Goal: Find specific page/section: Find specific page/section

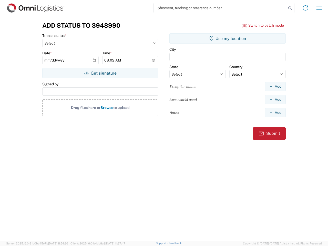
click at [220, 8] on input "search" at bounding box center [220, 8] width 133 height 10
click at [290, 8] on icon at bounding box center [289, 8] width 7 height 7
click at [305, 8] on icon at bounding box center [305, 8] width 8 height 8
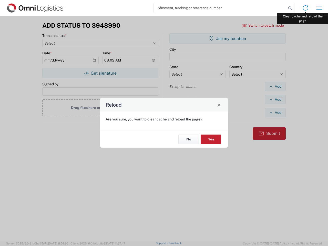
click at [319, 8] on div "Reload Are you sure, you want to clear cache and reload the page? No Yes" at bounding box center [164, 123] width 328 height 246
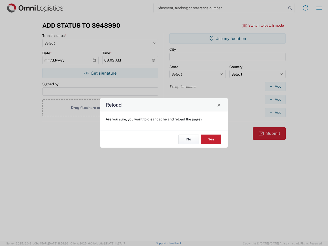
click at [263, 25] on div "Reload Are you sure, you want to clear cache and reload the page? No Yes" at bounding box center [164, 123] width 328 height 246
click at [100, 73] on div "Reload Are you sure, you want to clear cache and reload the page? No Yes" at bounding box center [164, 123] width 328 height 246
click at [227, 38] on div "Reload Are you sure, you want to clear cache and reload the page? No Yes" at bounding box center [164, 123] width 328 height 246
click at [275, 86] on div "Reload Are you sure, you want to clear cache and reload the page? No Yes" at bounding box center [164, 123] width 328 height 246
click at [275, 99] on div "Reload Are you sure, you want to clear cache and reload the page? No Yes" at bounding box center [164, 123] width 328 height 246
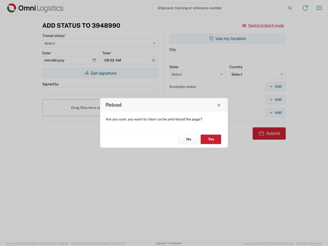
click at [275, 112] on div "Reload Are you sure, you want to clear cache and reload the page? No Yes" at bounding box center [164, 123] width 328 height 246
